Goal: Obtain resource: Download file/media

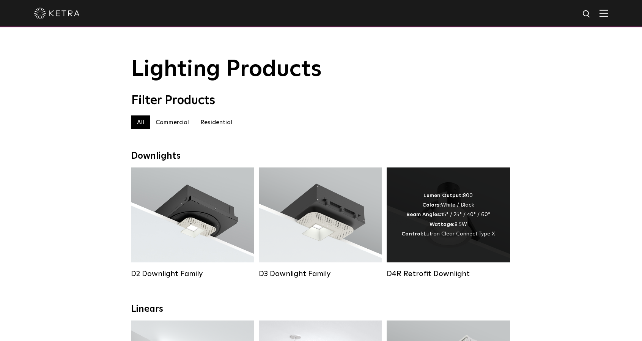
click at [489, 212] on div "Lumen Output: 800 Colors: White / Black Beam Angles: 15° / 25° / 40° / 60° Watt…" at bounding box center [447, 215] width 93 height 48
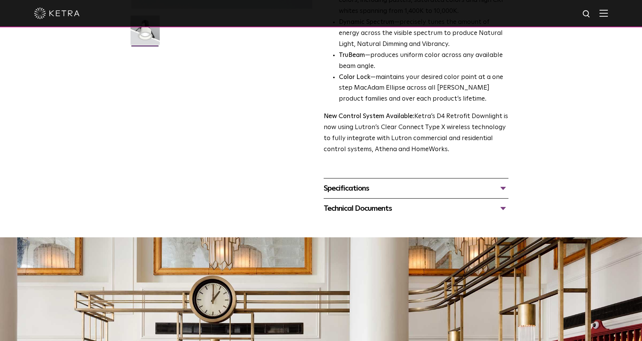
click at [393, 179] on div "Specifications LUMEN OUTPUTS 800 Beam Angles 15, 25, 40, 60, 90 CONTROL Lutron …" at bounding box center [416, 188] width 185 height 20
click at [387, 189] on div "Specifications" at bounding box center [416, 188] width 185 height 12
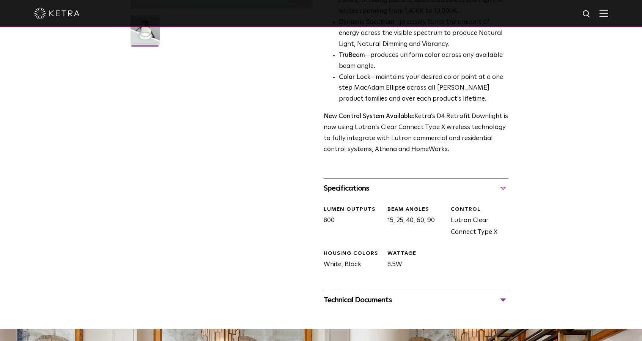
click at [365, 303] on div "Technical Documents" at bounding box center [416, 300] width 185 height 12
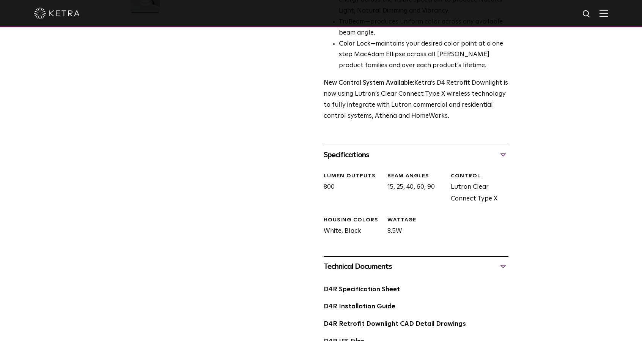
scroll to position [266, 0]
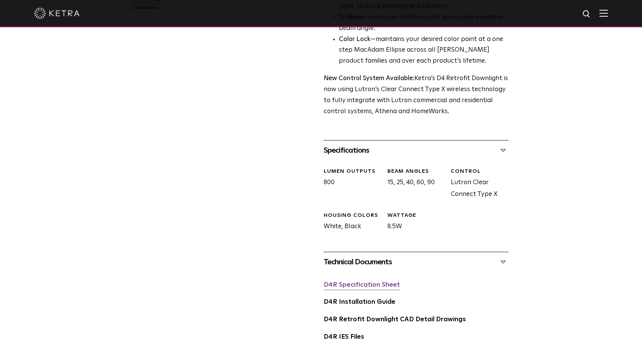
click at [368, 286] on link "D4R Specification Sheet" at bounding box center [362, 285] width 76 height 6
